Goal: Task Accomplishment & Management: Use online tool/utility

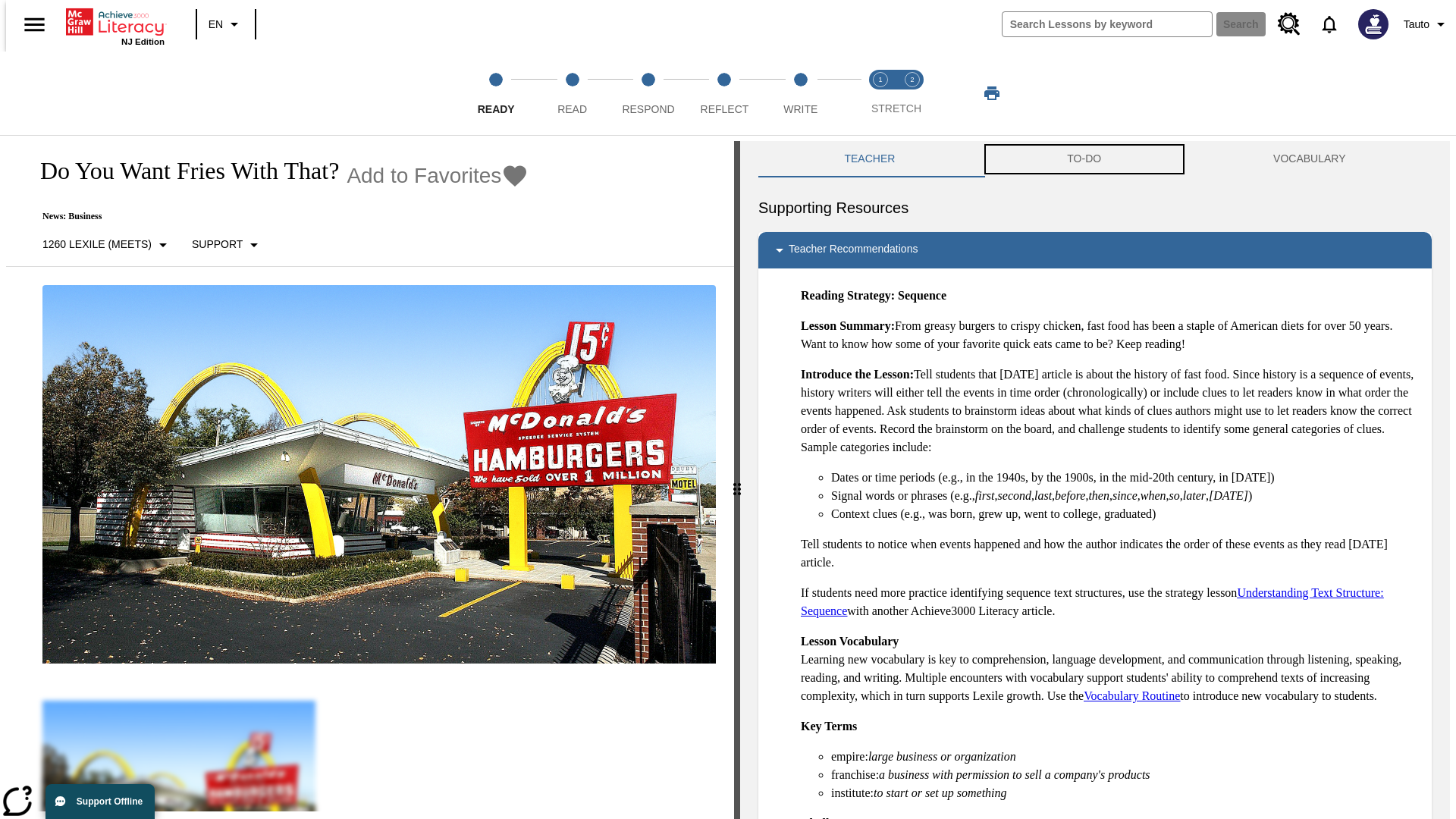
click at [1085, 159] on button "TO-DO" at bounding box center [1085, 159] width 206 height 36
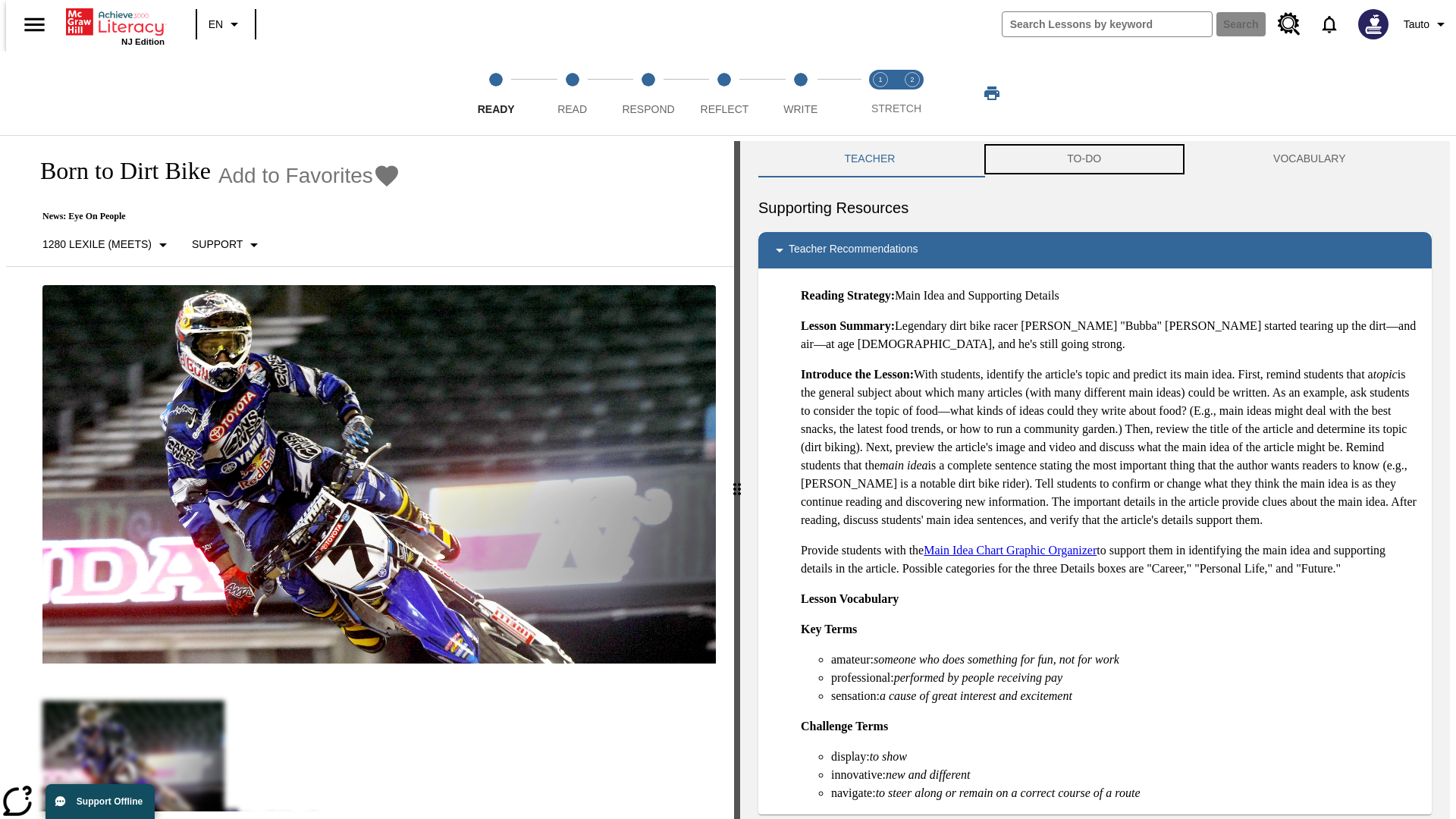
click at [1085, 159] on button "TO-DO" at bounding box center [1085, 159] width 206 height 36
